Goal: Task Accomplishment & Management: Manage account settings

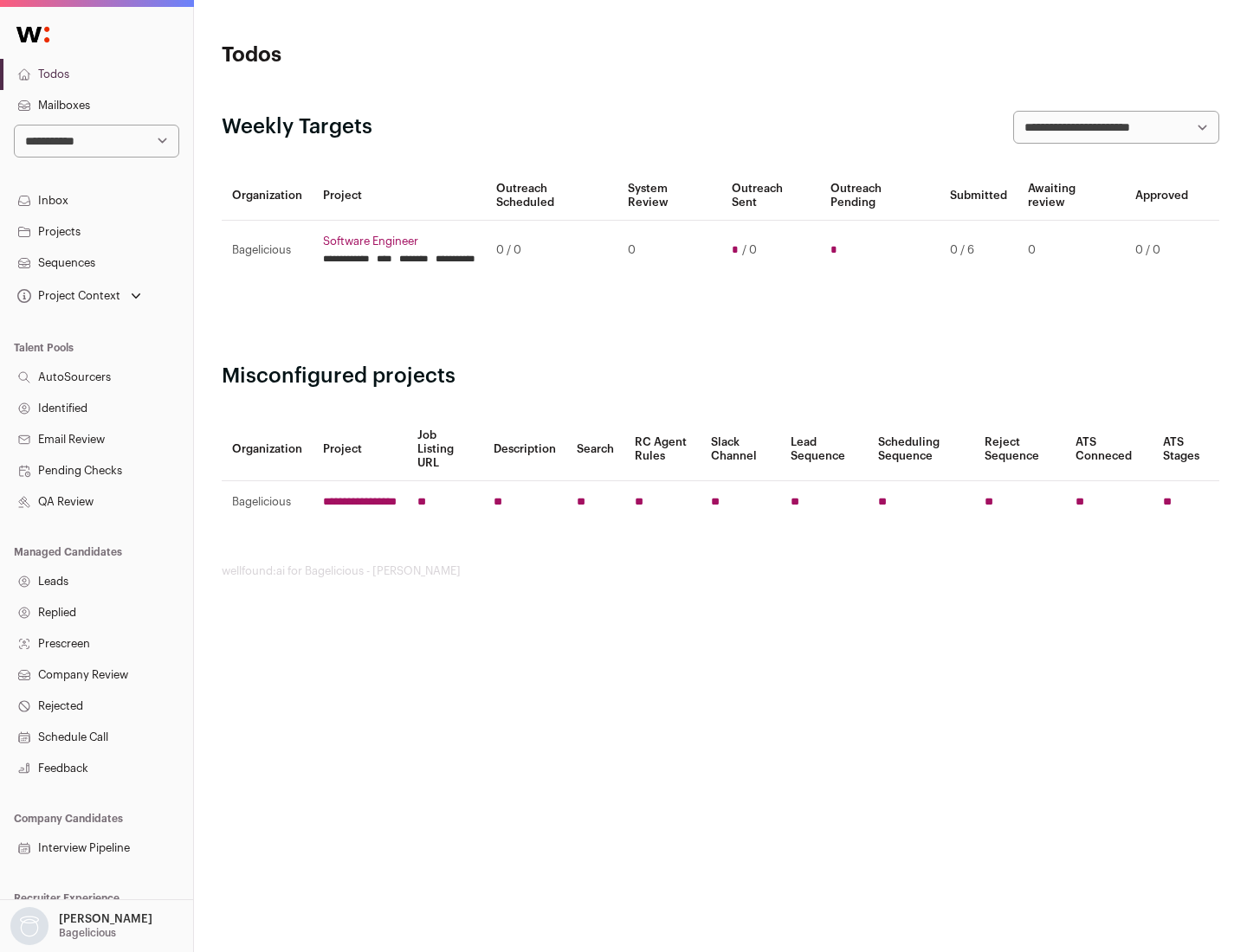
click at [96, 231] on link "Projects" at bounding box center [96, 231] width 193 height 31
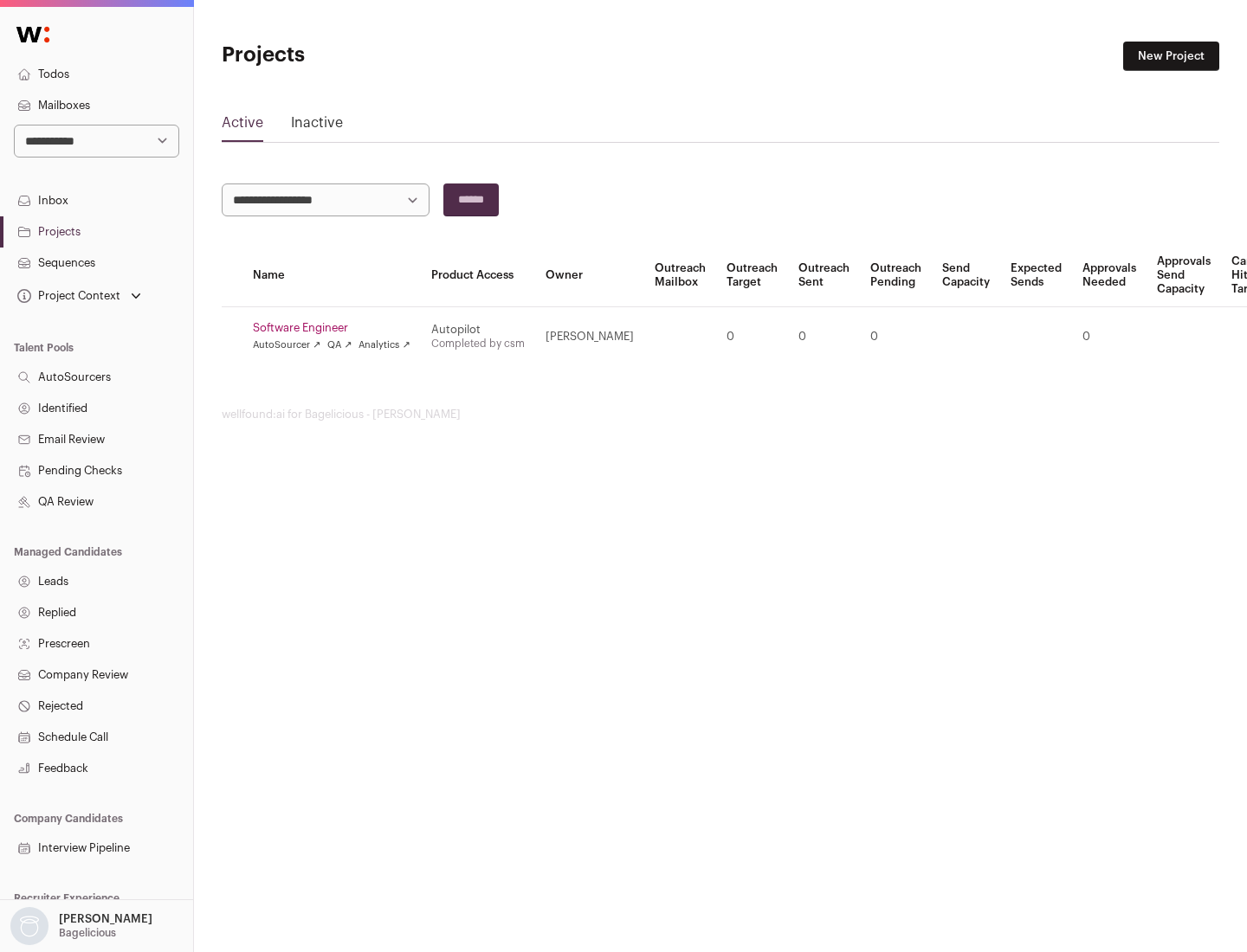
click at [336, 328] on link "Software Engineer" at bounding box center [331, 328] width 158 height 14
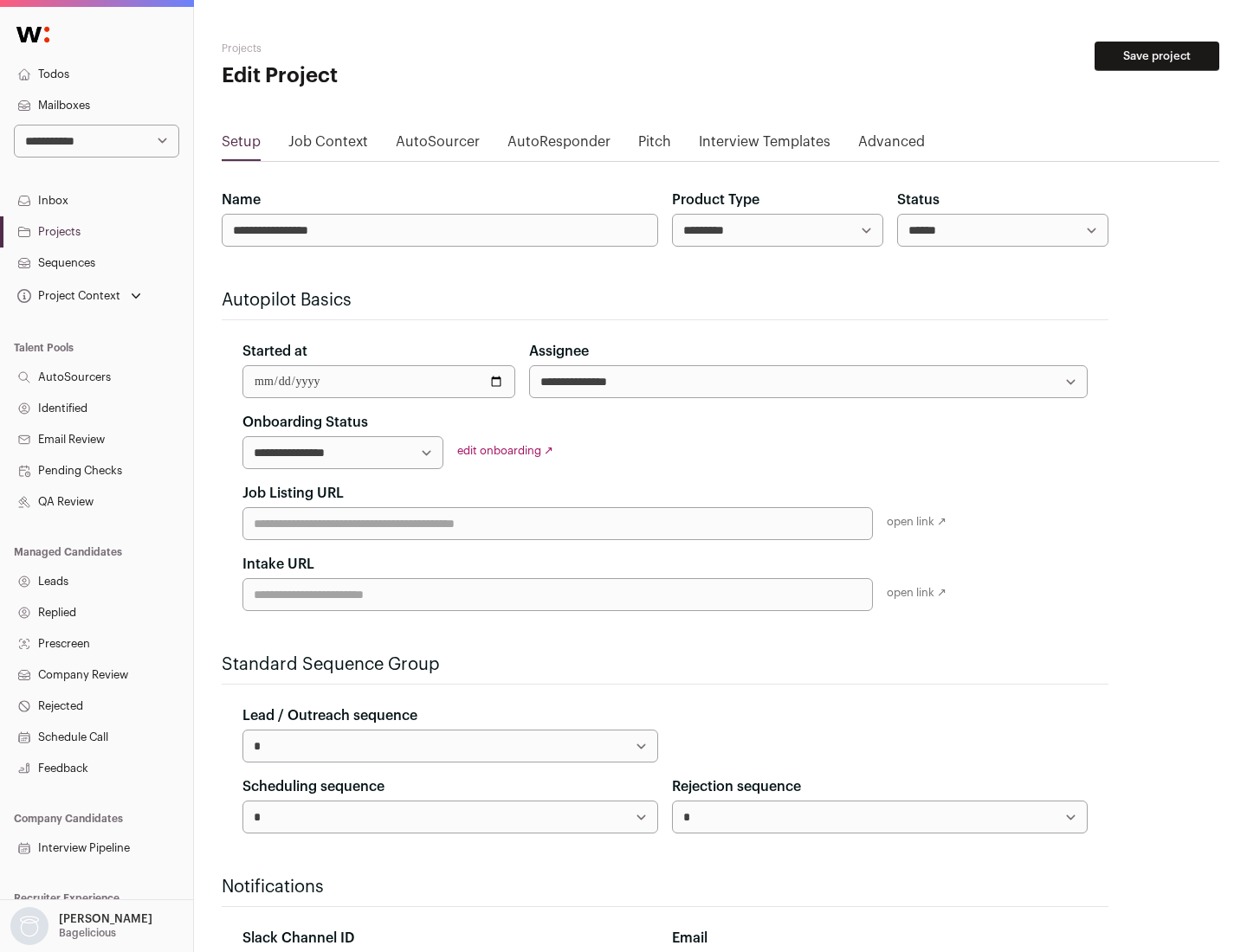
click at [1157, 57] on button "Save project" at bounding box center [1157, 57] width 125 height 30
